Goal: Task Accomplishment & Management: Manage account settings

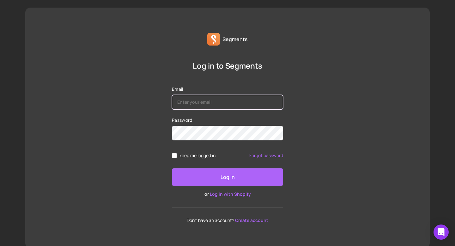
click at [246, 105] on input "Email" at bounding box center [227, 102] width 111 height 15
type input "[EMAIL_ADDRESS][DOMAIN_NAME]"
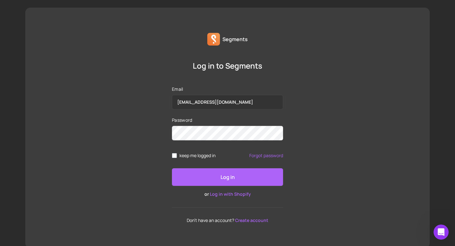
click at [209, 157] on span "keep me logged in" at bounding box center [197, 155] width 36 height 5
click at [177, 157] on input "keep me logged in" at bounding box center [174, 155] width 5 height 5
checkbox input "true"
click at [219, 181] on button "Log in" at bounding box center [227, 177] width 111 height 18
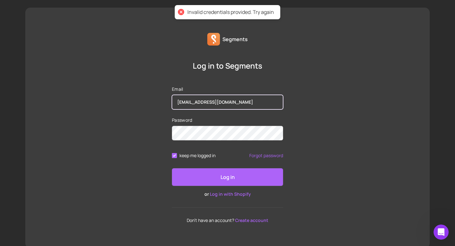
click at [254, 103] on input "[EMAIL_ADDRESS][DOMAIN_NAME]" at bounding box center [227, 102] width 111 height 15
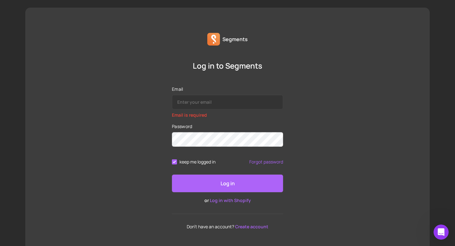
click at [145, 73] on div "Log in to Segments Email Email is required Password keep me logged in Forgot pa…" at bounding box center [227, 145] width 404 height 168
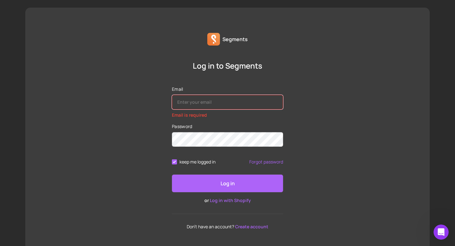
click at [187, 105] on input "Email" at bounding box center [227, 102] width 111 height 15
paste input "[EMAIL_ADDRESS][DOMAIN_NAME]"
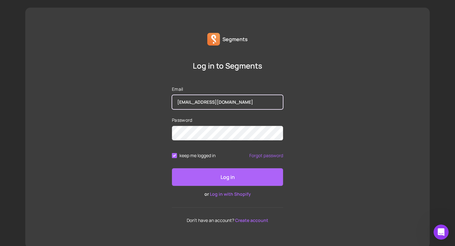
type input "[EMAIL_ADDRESS][DOMAIN_NAME]"
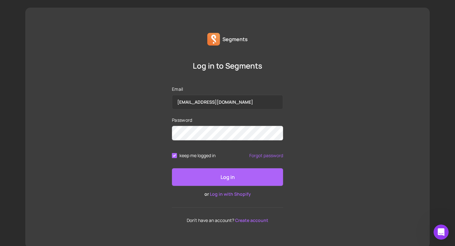
click at [158, 109] on div "Log in to Segments Email [EMAIL_ADDRESS][DOMAIN_NAME] Password keep me logged i…" at bounding box center [227, 142] width 404 height 162
click at [219, 177] on button "Log in" at bounding box center [227, 177] width 111 height 18
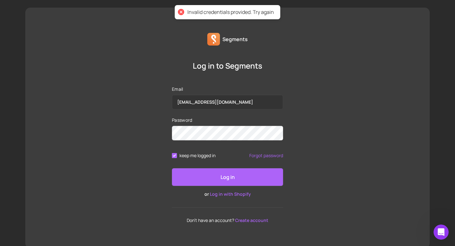
click at [304, 78] on div "Log in to Segments Email [EMAIL_ADDRESS][DOMAIN_NAME] Password keep me logged i…" at bounding box center [227, 142] width 404 height 162
click at [236, 193] on link "Log in with Shopify" at bounding box center [230, 194] width 41 height 6
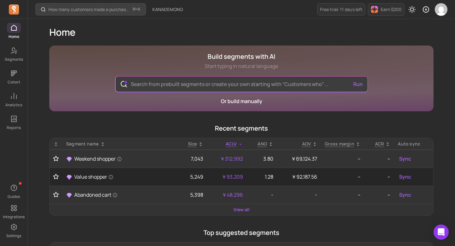
click at [176, 33] on h1 "Home" at bounding box center [241, 32] width 384 height 11
